Goal: Transaction & Acquisition: Book appointment/travel/reservation

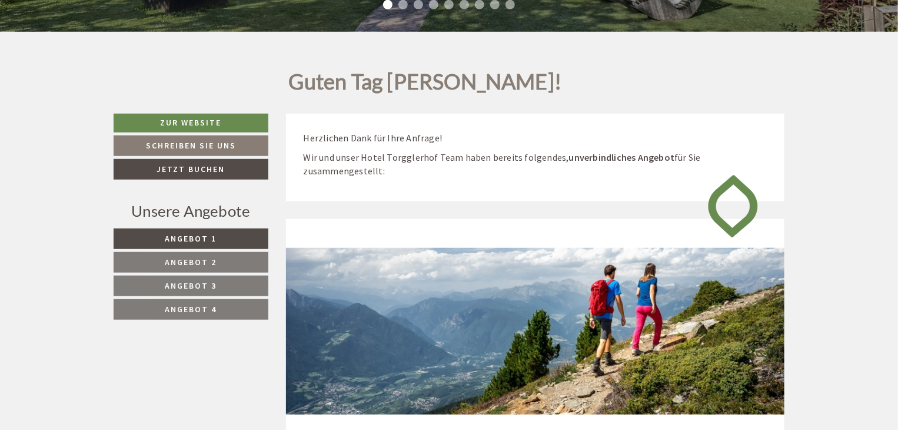
scroll to position [412, 0]
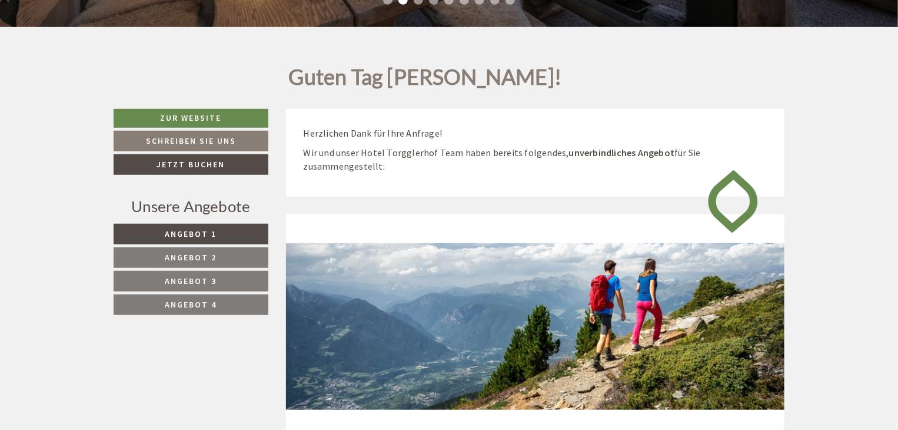
click at [205, 234] on span "Angebot 1" at bounding box center [191, 233] width 52 height 11
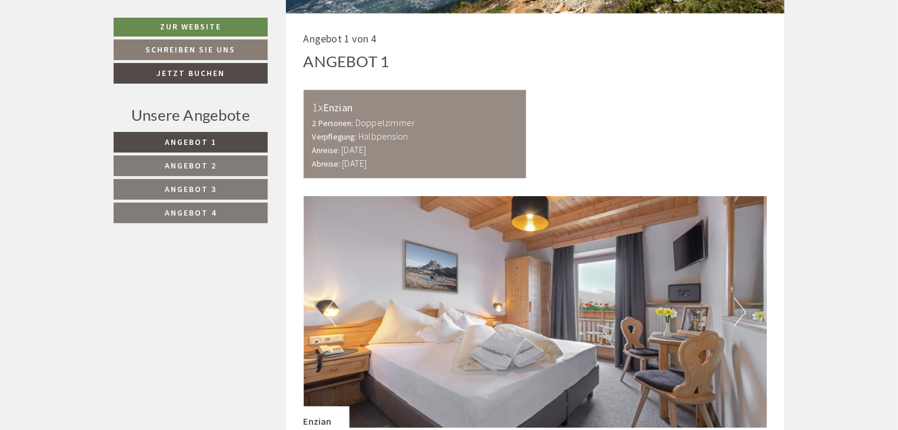
scroll to position [862, 0]
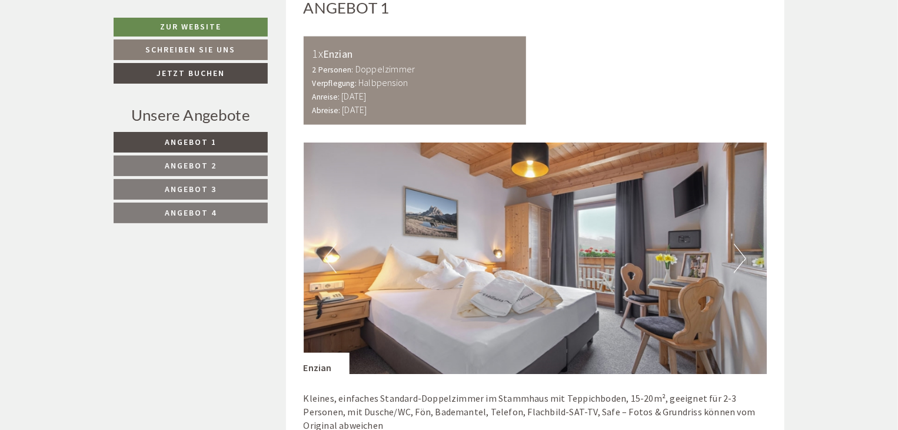
click at [737, 257] on button "Next" at bounding box center [740, 258] width 12 height 29
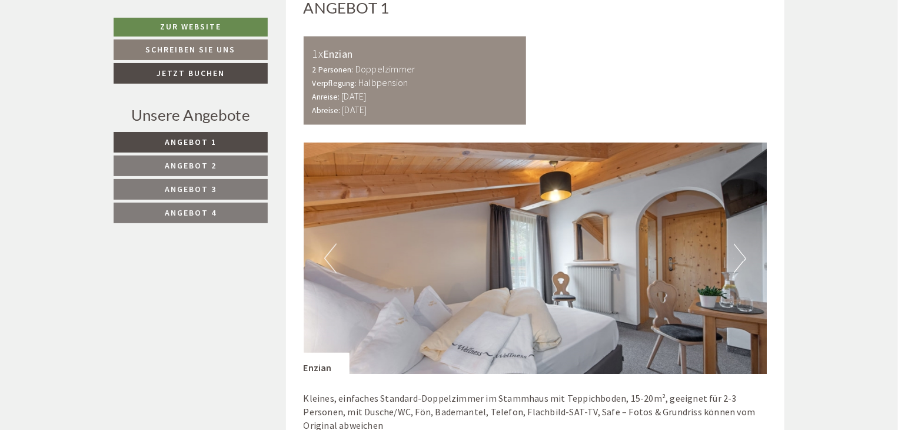
click at [737, 257] on button "Next" at bounding box center [740, 258] width 12 height 29
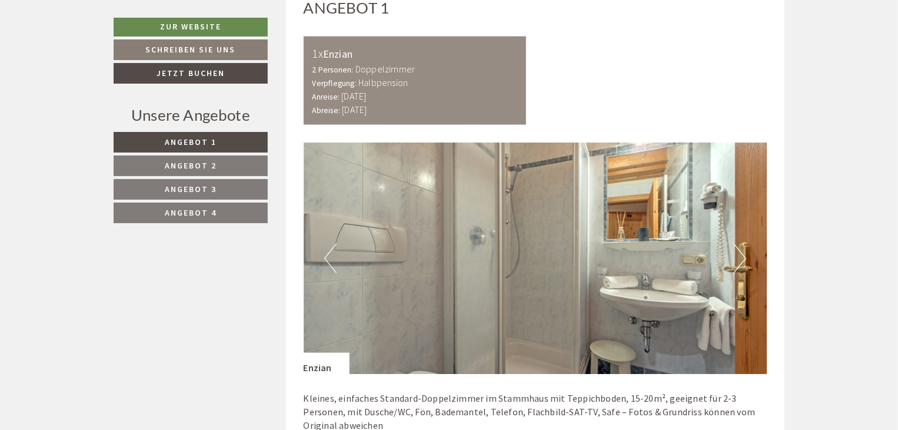
click at [737, 257] on button "Next" at bounding box center [740, 258] width 12 height 29
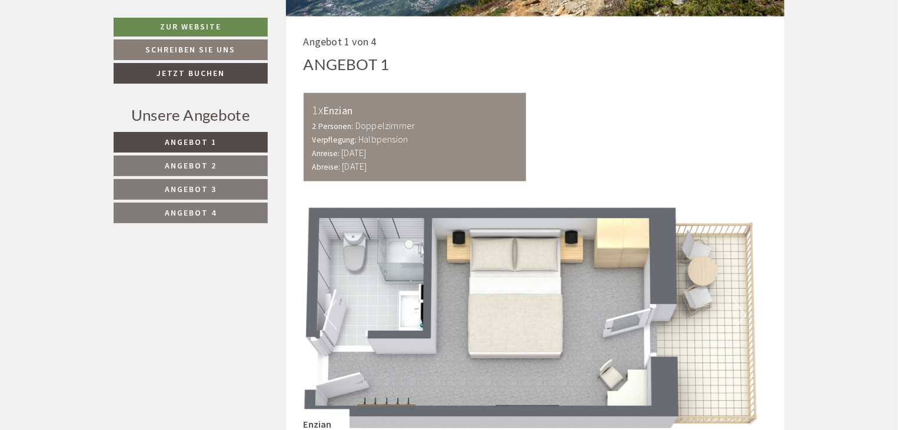
scroll to position [803, 0]
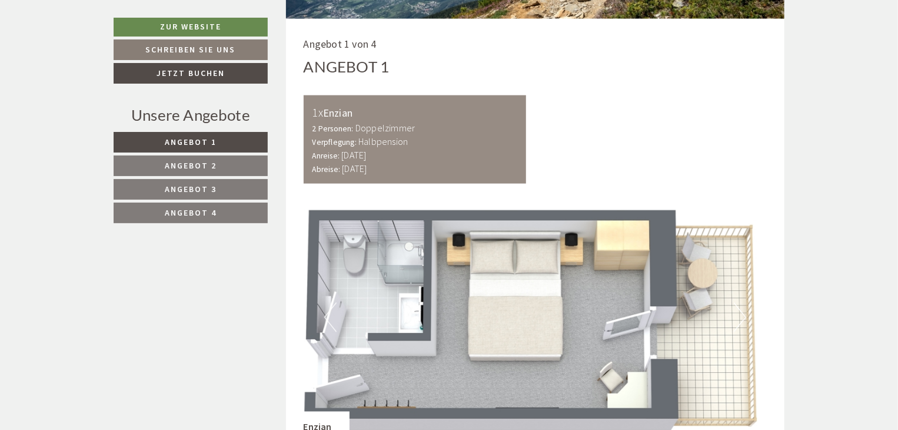
click at [226, 165] on link "Angebot 2" at bounding box center [191, 165] width 154 height 21
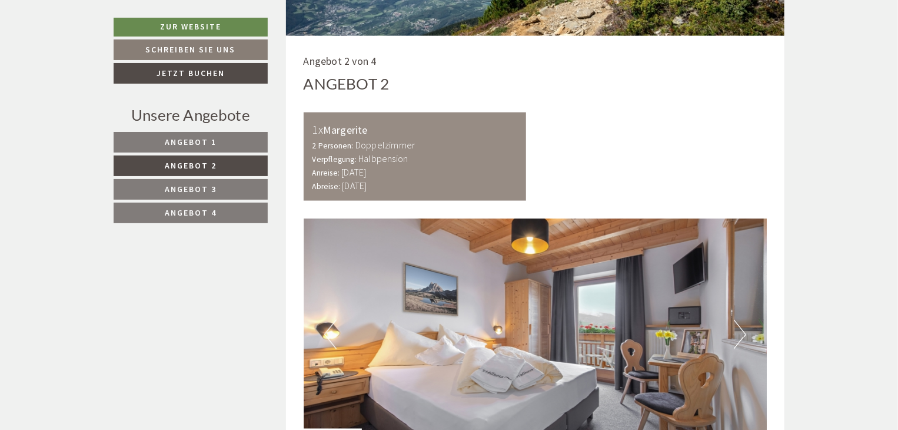
scroll to position [862, 0]
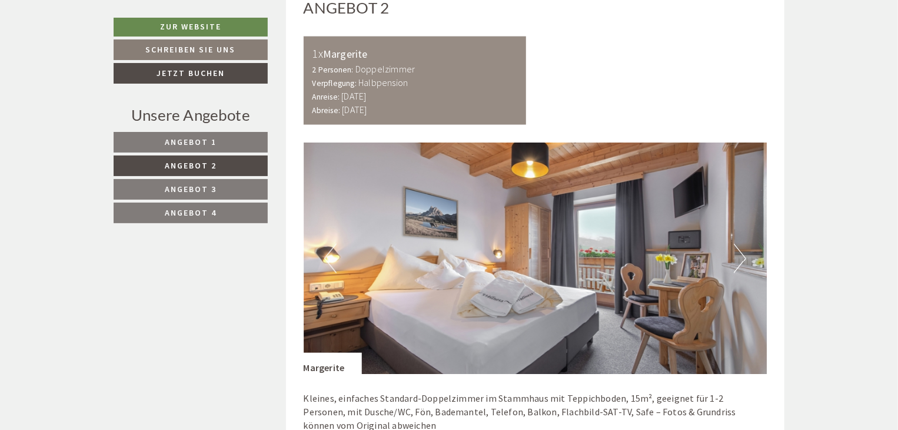
click at [735, 255] on button "Next" at bounding box center [740, 258] width 12 height 29
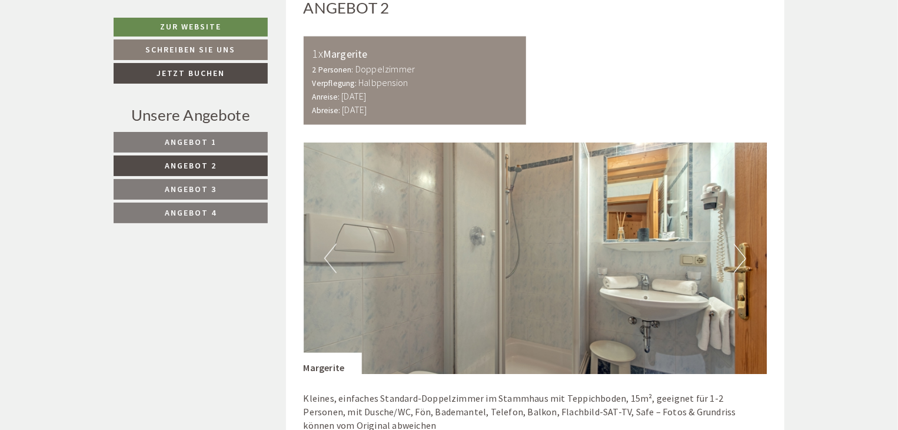
click at [735, 255] on button "Next" at bounding box center [740, 258] width 12 height 29
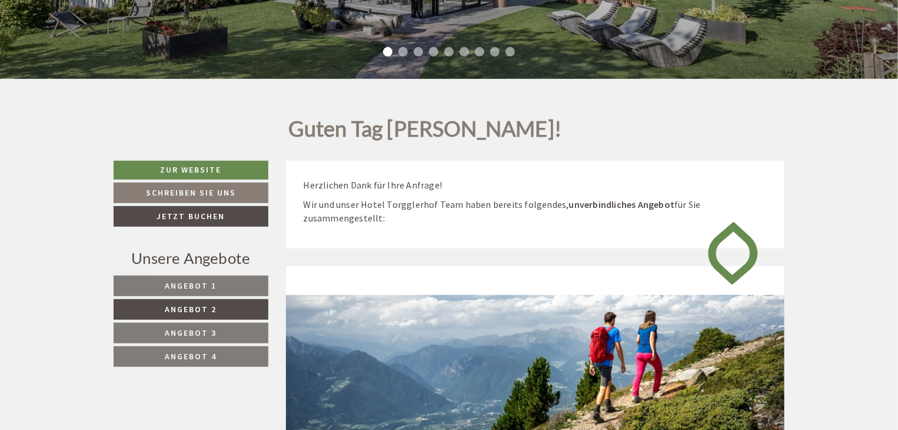
scroll to position [391, 0]
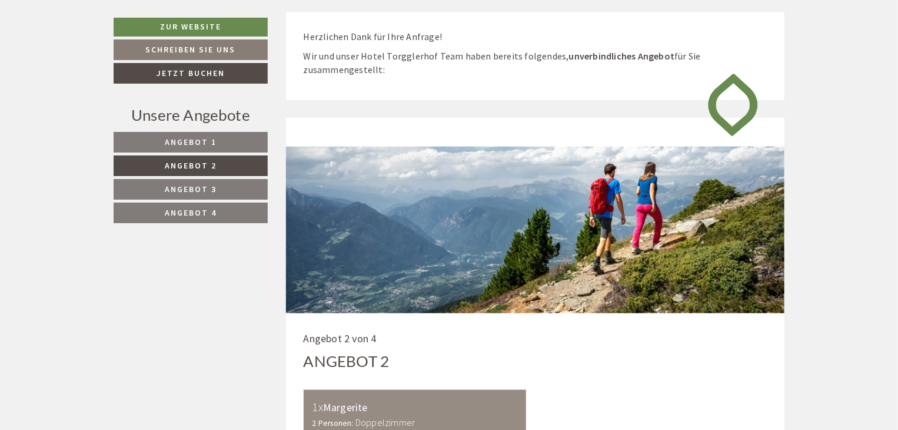
click at [175, 143] on span "Angebot 1" at bounding box center [191, 142] width 52 height 11
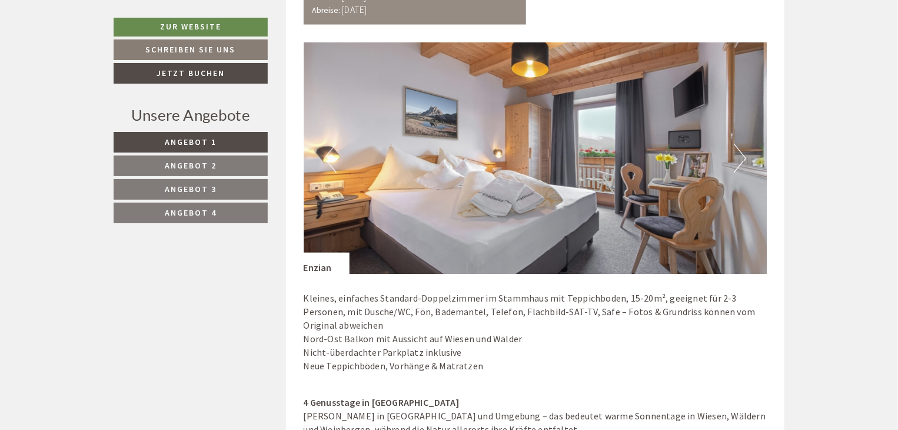
scroll to position [980, 0]
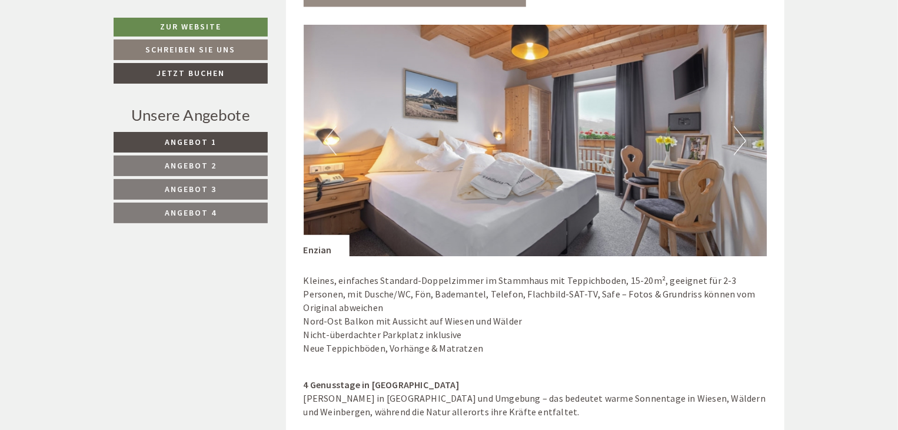
click at [738, 140] on button "Next" at bounding box center [740, 140] width 12 height 29
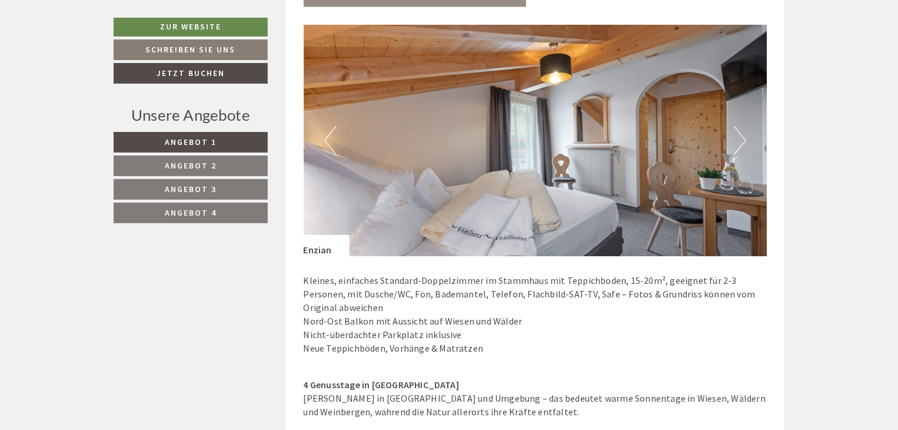
click at [738, 140] on button "Next" at bounding box center [740, 140] width 12 height 29
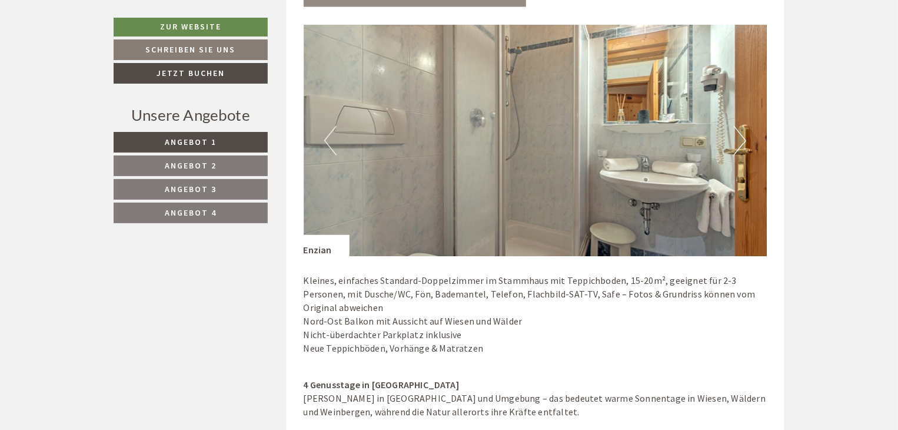
click at [738, 140] on button "Next" at bounding box center [740, 140] width 12 height 29
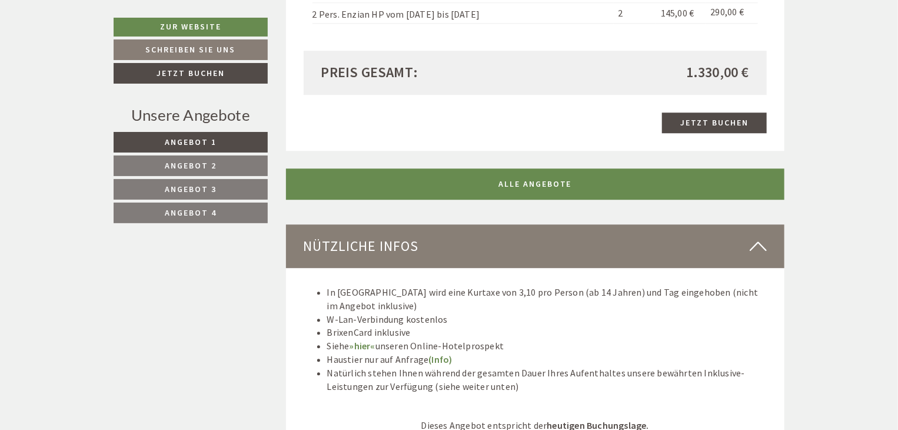
scroll to position [1568, 0]
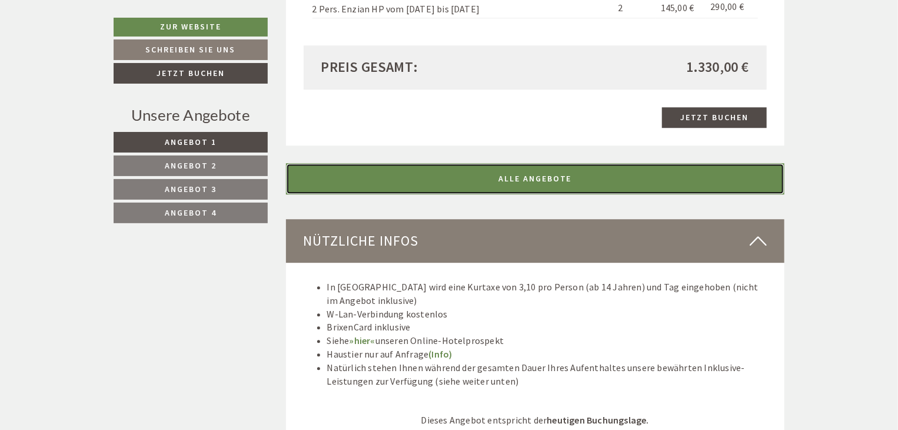
click at [605, 163] on link "ALLE ANGEBOTE" at bounding box center [535, 178] width 499 height 31
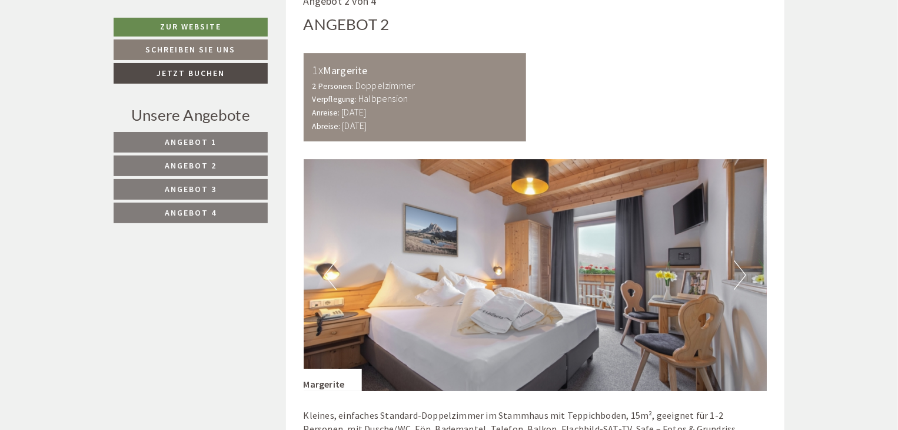
scroll to position [1981, 0]
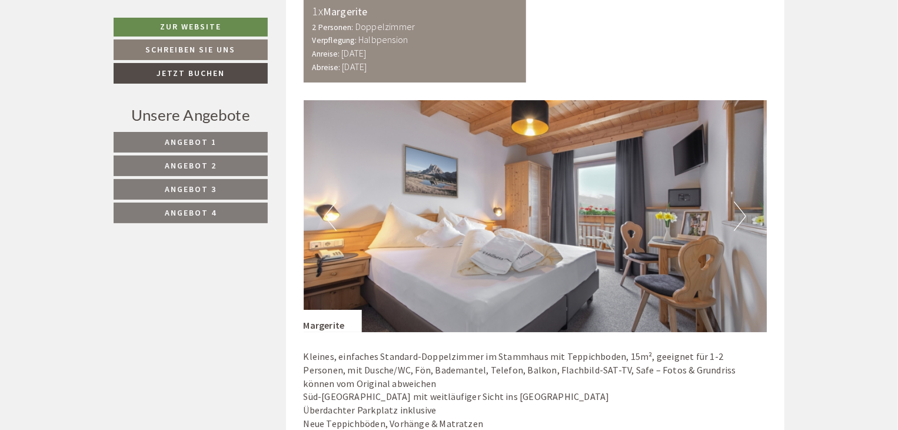
click at [644, 217] on img at bounding box center [536, 216] width 464 height 232
click at [740, 203] on button "Next" at bounding box center [740, 215] width 12 height 29
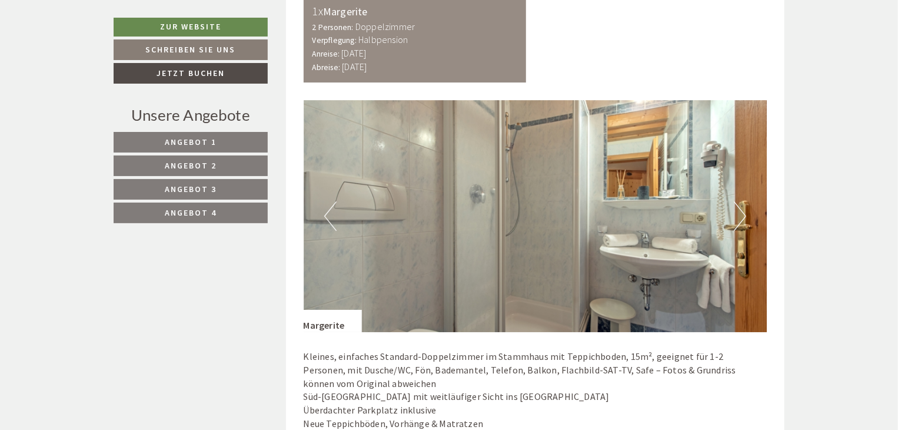
click at [740, 203] on button "Next" at bounding box center [740, 215] width 12 height 29
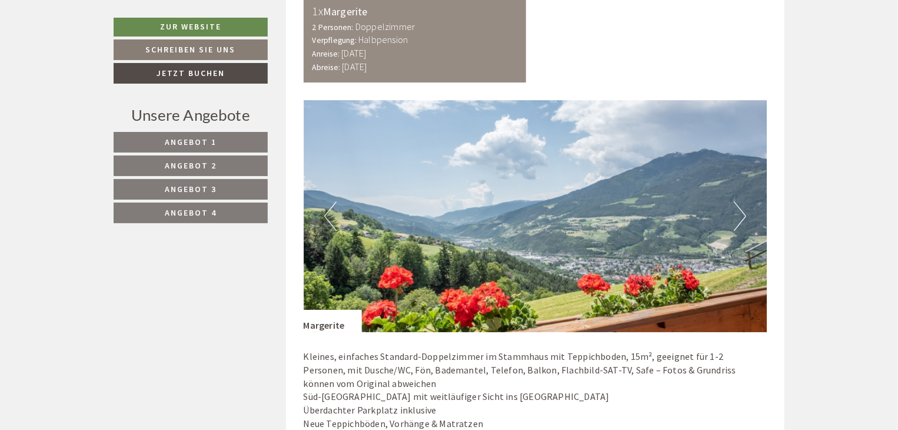
click at [740, 203] on button "Next" at bounding box center [740, 215] width 12 height 29
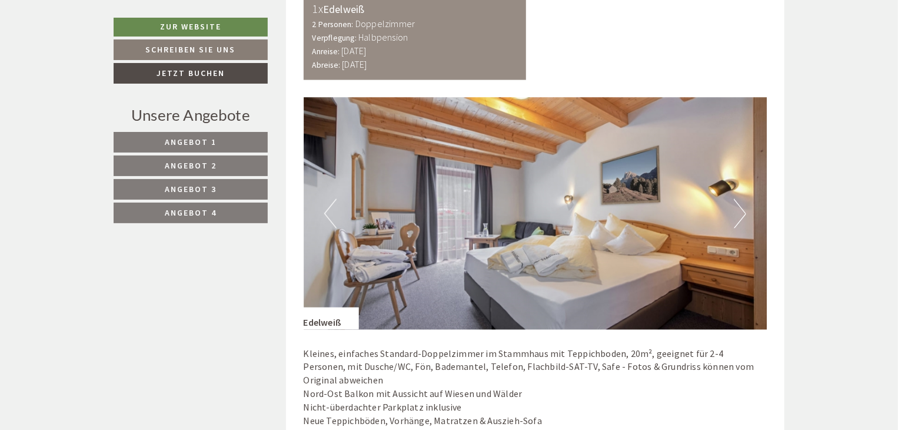
scroll to position [3099, 0]
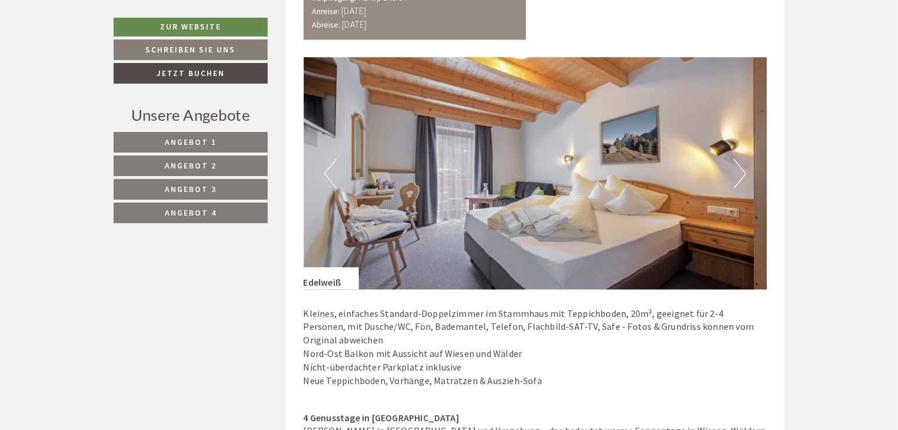
click at [738, 159] on button "Next" at bounding box center [740, 173] width 12 height 29
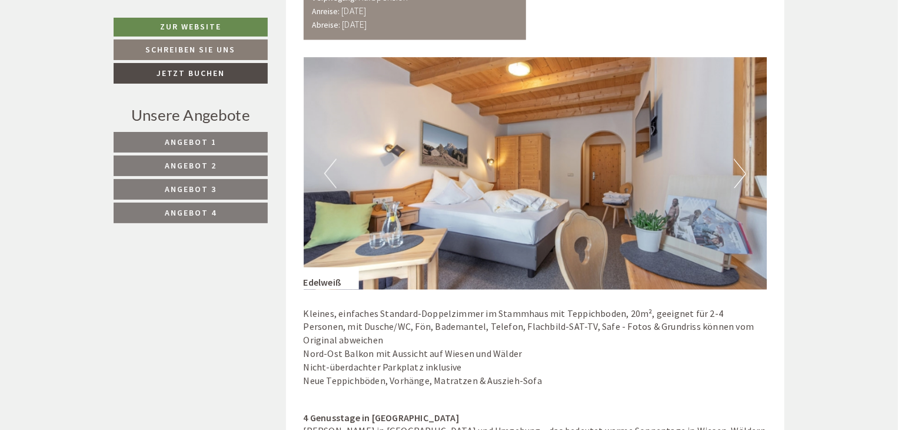
click at [737, 159] on button "Next" at bounding box center [740, 173] width 12 height 29
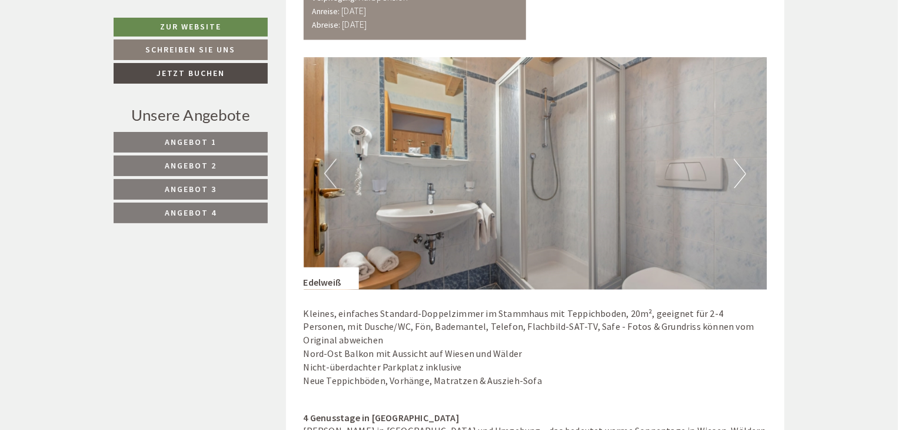
click at [737, 159] on button "Next" at bounding box center [740, 173] width 12 height 29
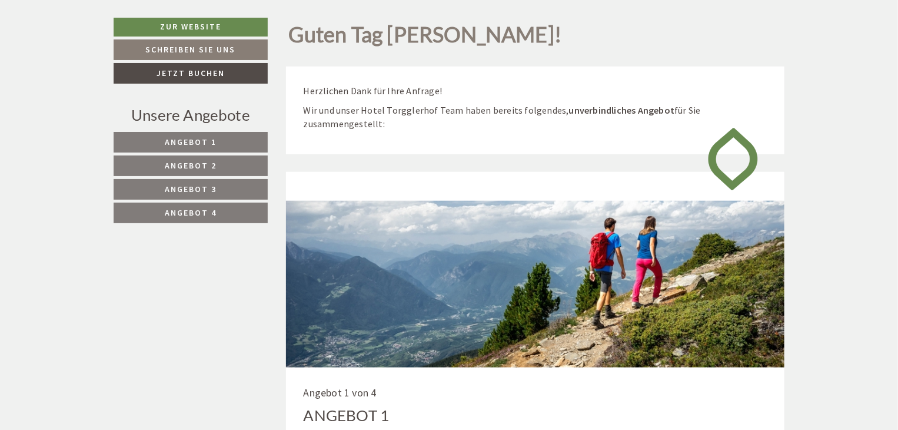
scroll to position [648, 0]
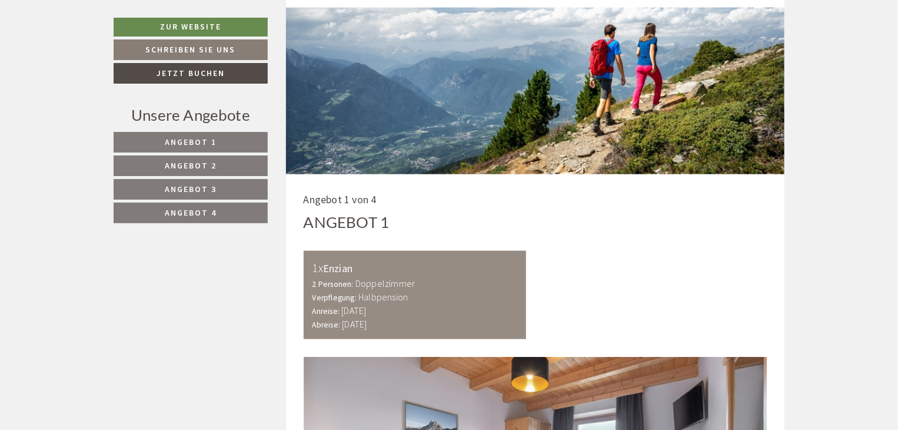
click at [182, 142] on span "Angebot 1" at bounding box center [191, 142] width 52 height 11
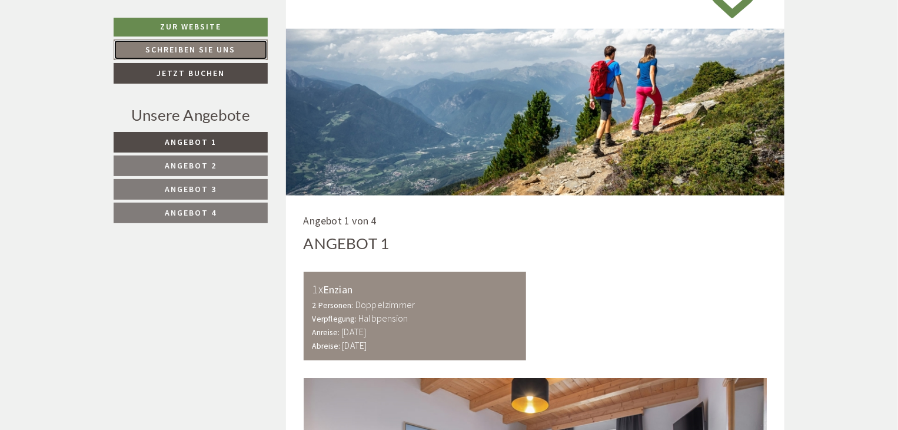
click at [195, 49] on link "Schreiben Sie uns" at bounding box center [191, 49] width 154 height 21
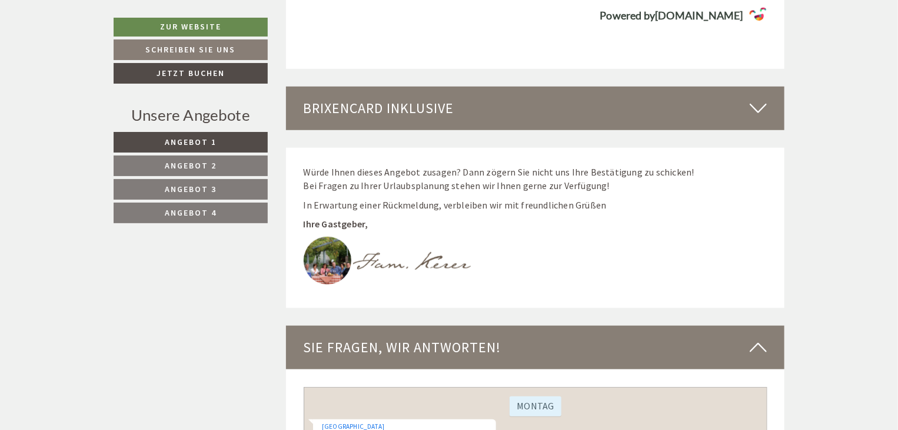
scroll to position [2883, 0]
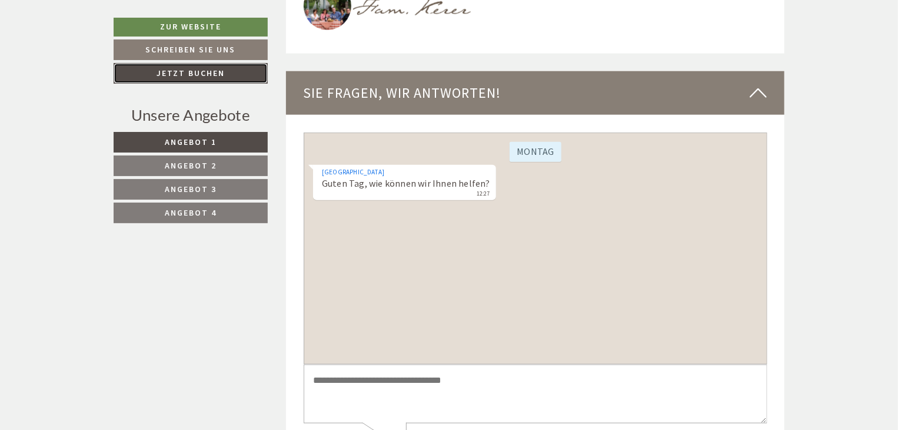
click at [193, 72] on link "Jetzt buchen" at bounding box center [191, 73] width 154 height 21
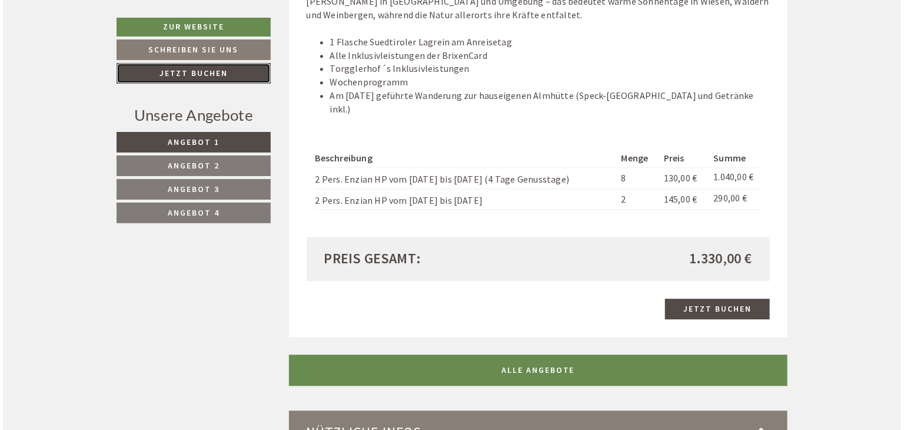
scroll to position [1375, 0]
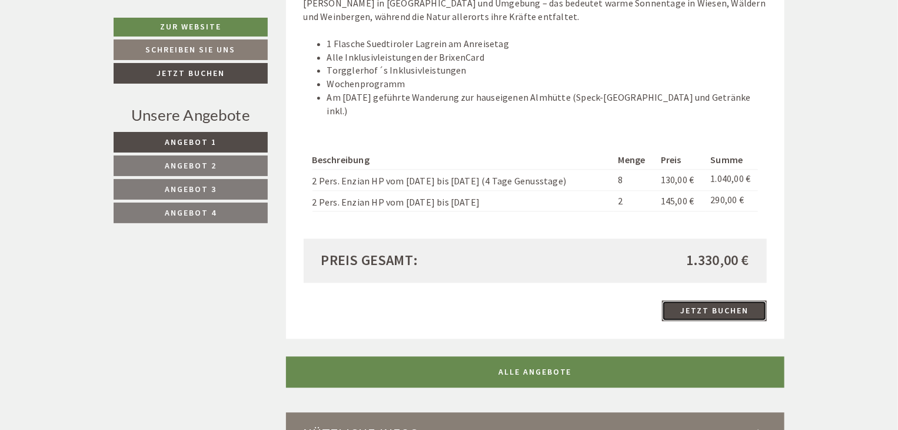
click at [705, 300] on link "Jetzt buchen" at bounding box center [714, 310] width 105 height 21
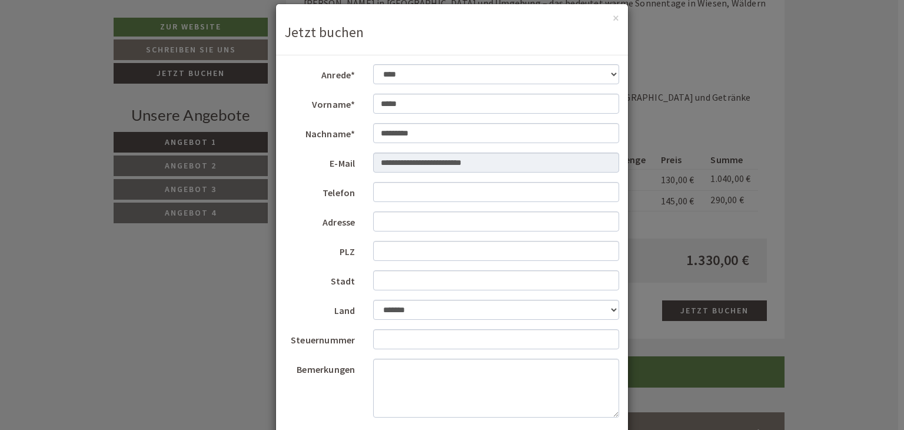
scroll to position [73, 0]
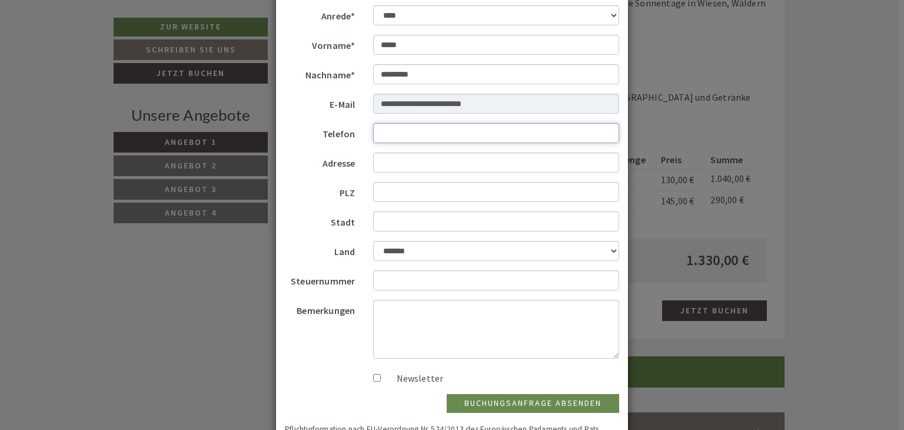
click at [386, 132] on input "Telefon" at bounding box center [496, 133] width 247 height 20
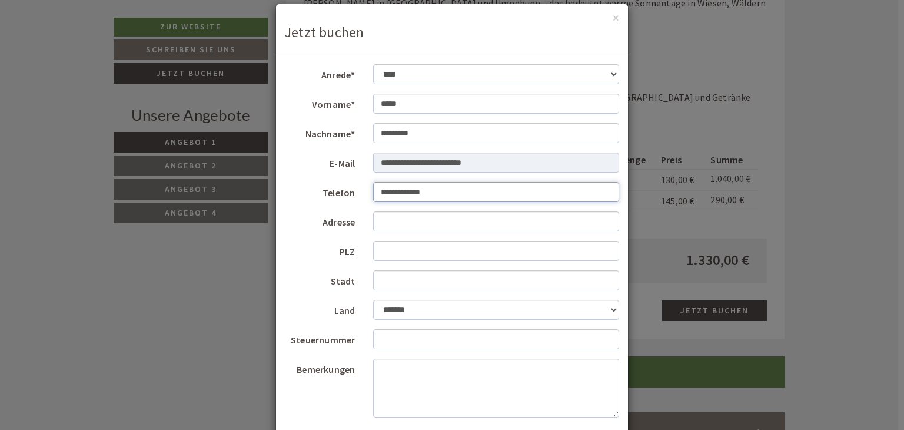
type input "**********"
click at [383, 224] on input "Adresse" at bounding box center [496, 221] width 247 height 20
type input "**********"
click at [422, 256] on input "PLZ" at bounding box center [496, 251] width 247 height 20
type input "*****"
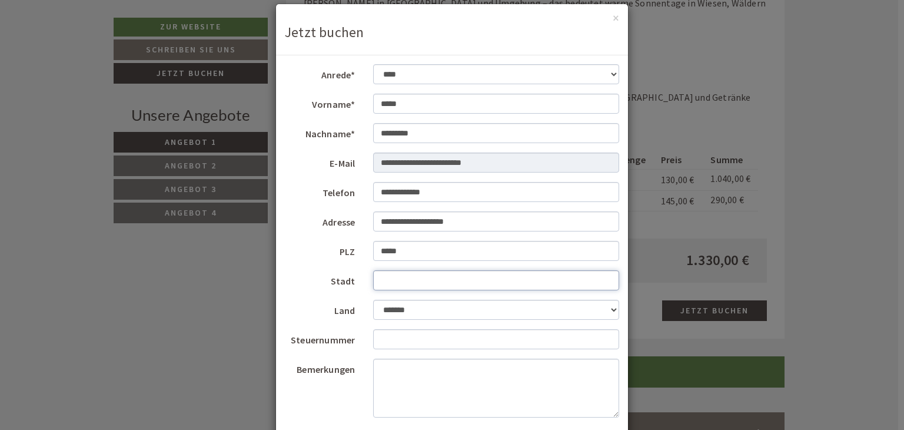
click at [396, 283] on input "Stadt" at bounding box center [496, 280] width 247 height 20
type input "*********"
click at [376, 369] on textarea "Bemerkungen" at bounding box center [496, 388] width 247 height 59
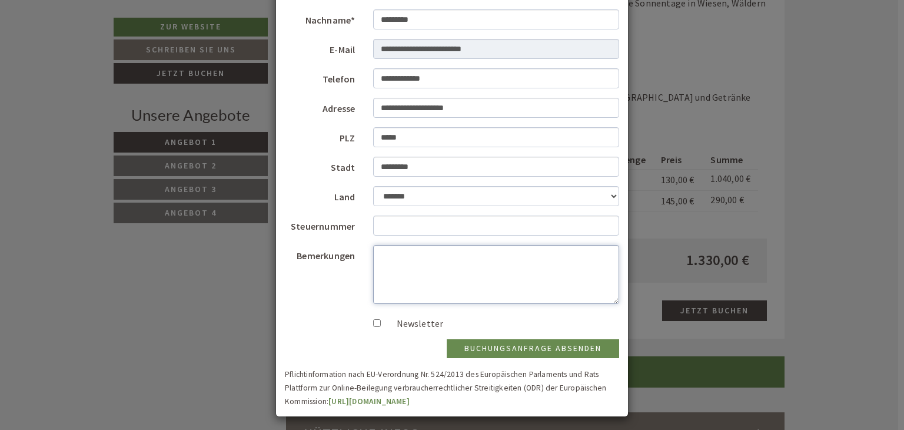
scroll to position [132, 0]
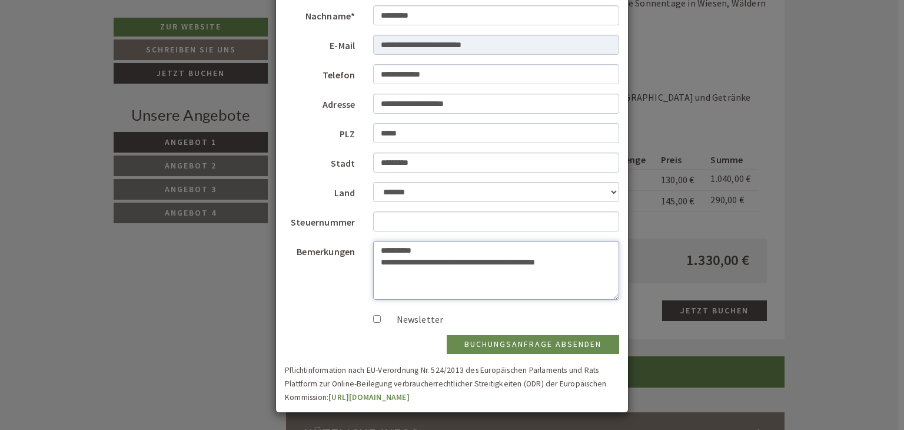
click at [566, 262] on textarea "**********" at bounding box center [496, 270] width 247 height 59
click at [376, 273] on textarea "**********" at bounding box center [496, 270] width 247 height 59
click at [566, 265] on textarea "**********" at bounding box center [496, 270] width 247 height 59
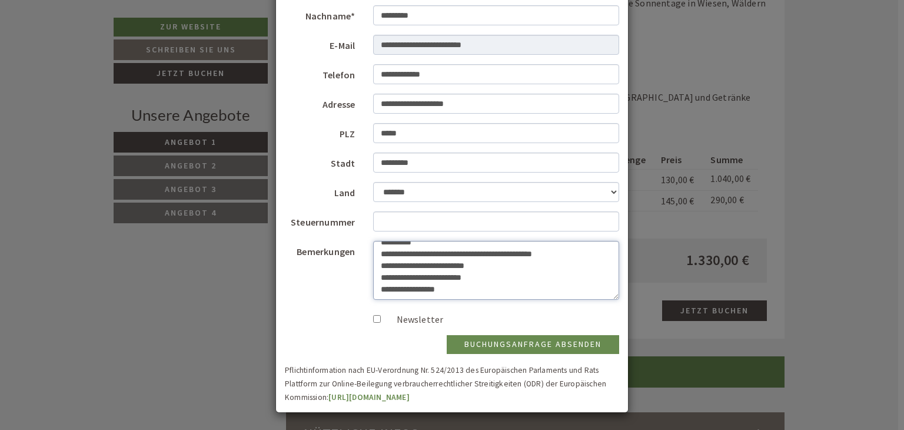
scroll to position [19, 0]
click at [476, 266] on textarea "**********" at bounding box center [496, 270] width 247 height 59
type textarea "**********"
click at [528, 347] on button "Buchungsanfrage absenden" at bounding box center [533, 344] width 173 height 19
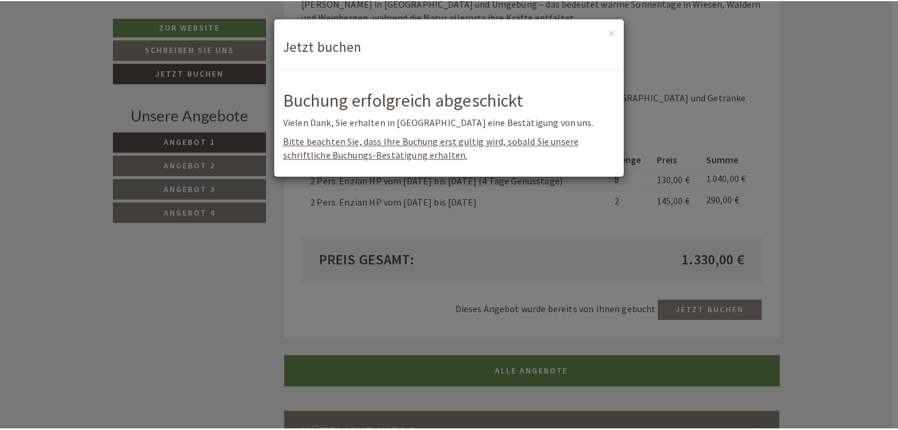
scroll to position [0, 0]
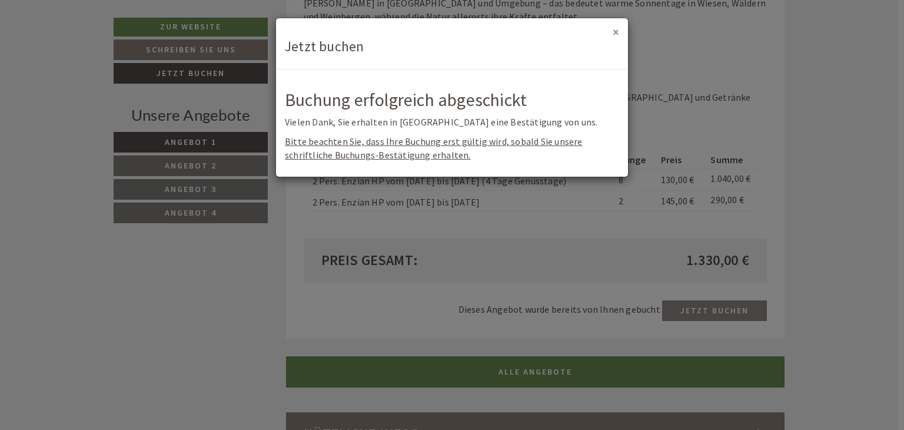
click at [613, 34] on button "×" at bounding box center [616, 32] width 6 height 12
